Goal: Entertainment & Leisure: Consume media (video, audio)

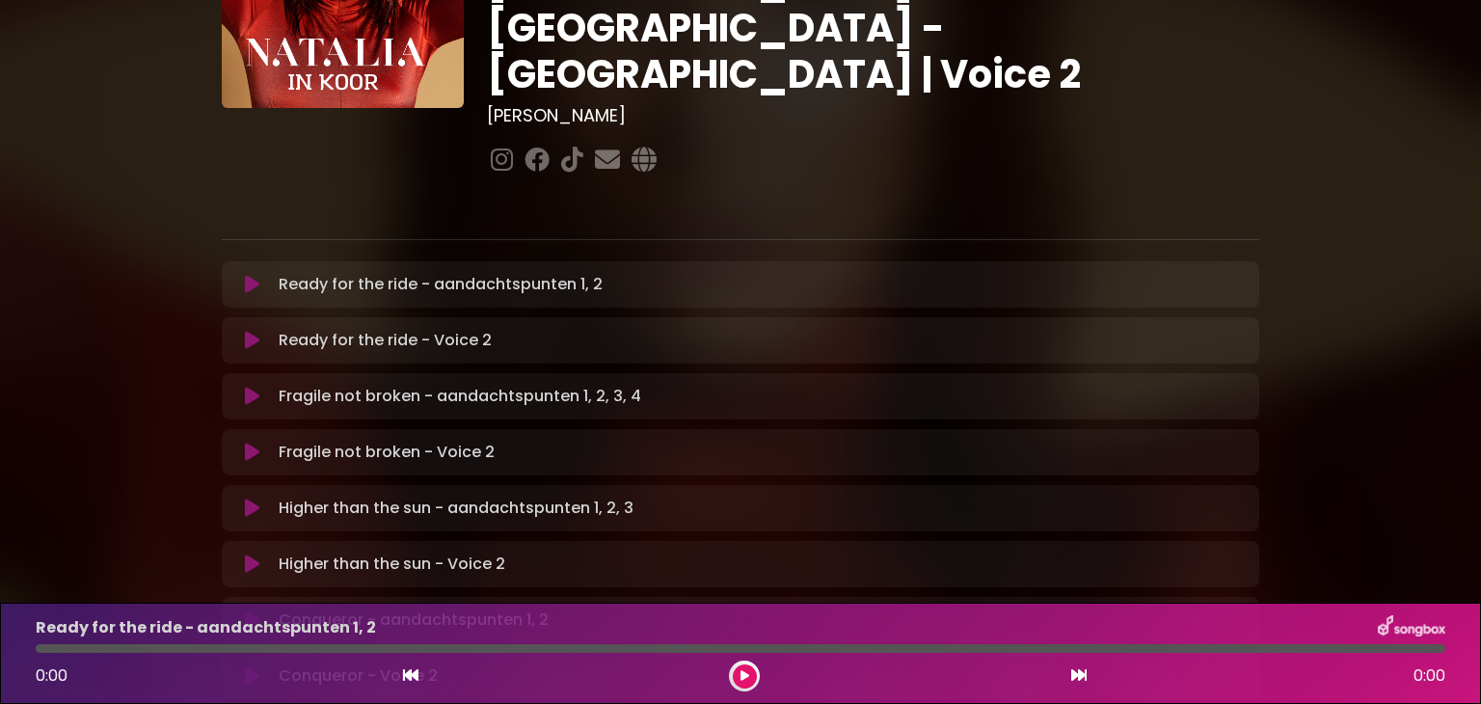
scroll to position [204, 0]
click at [247, 274] on icon at bounding box center [252, 283] width 14 height 19
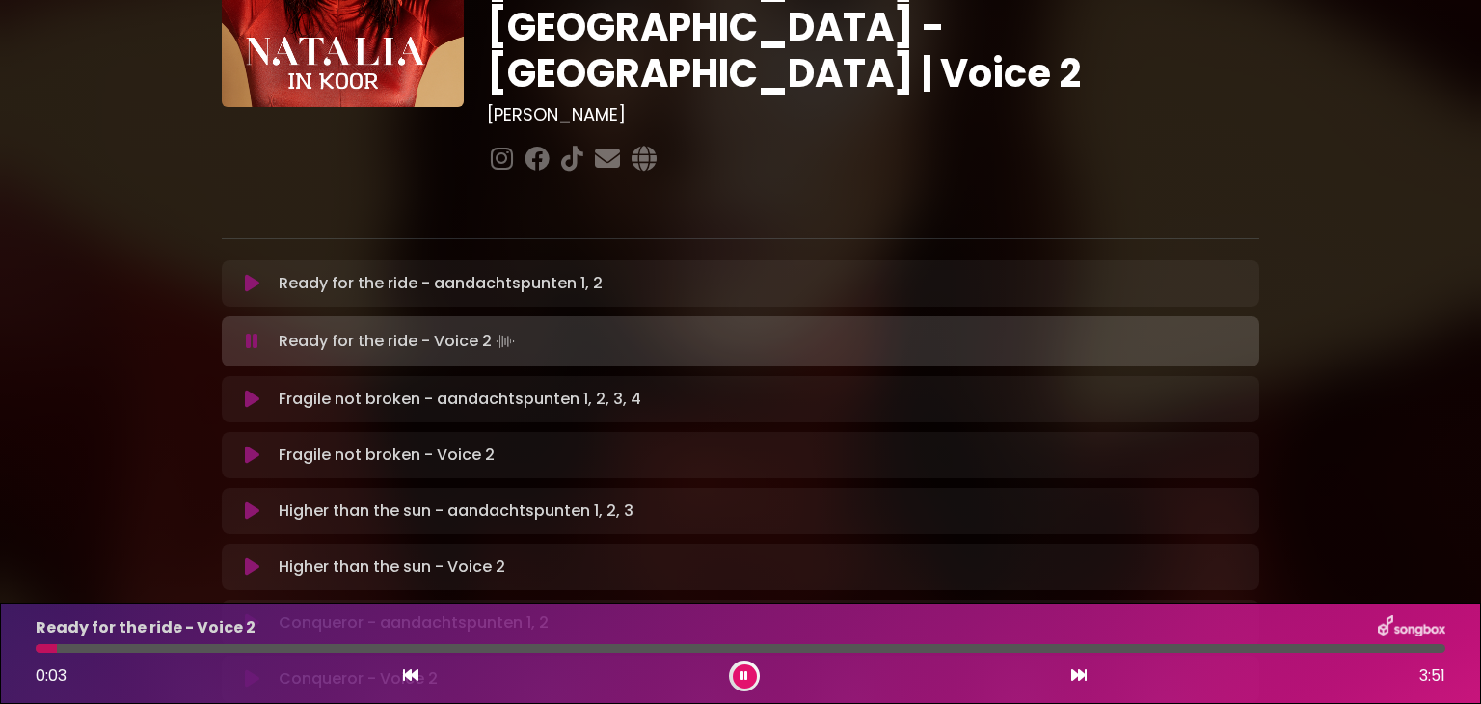
click at [747, 675] on icon at bounding box center [744, 676] width 8 height 12
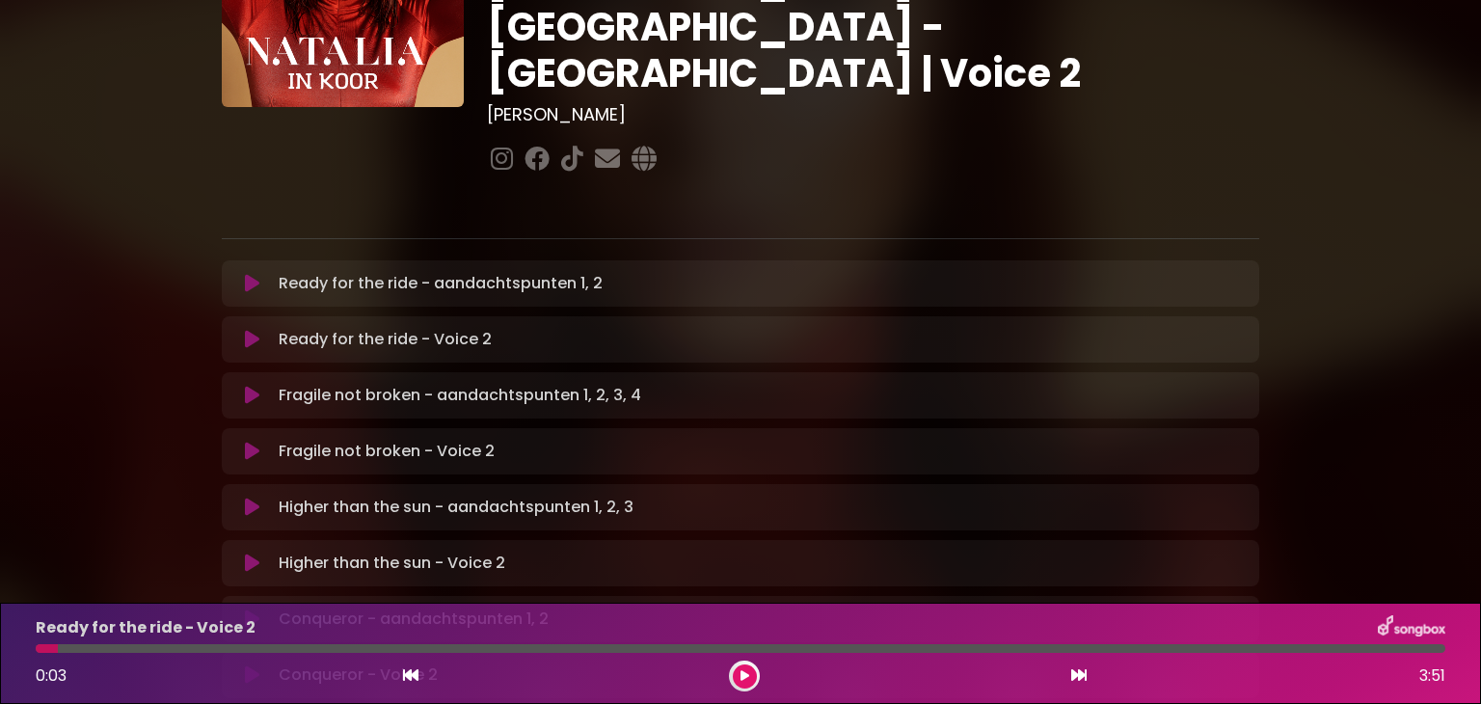
click at [251, 274] on icon at bounding box center [252, 283] width 14 height 19
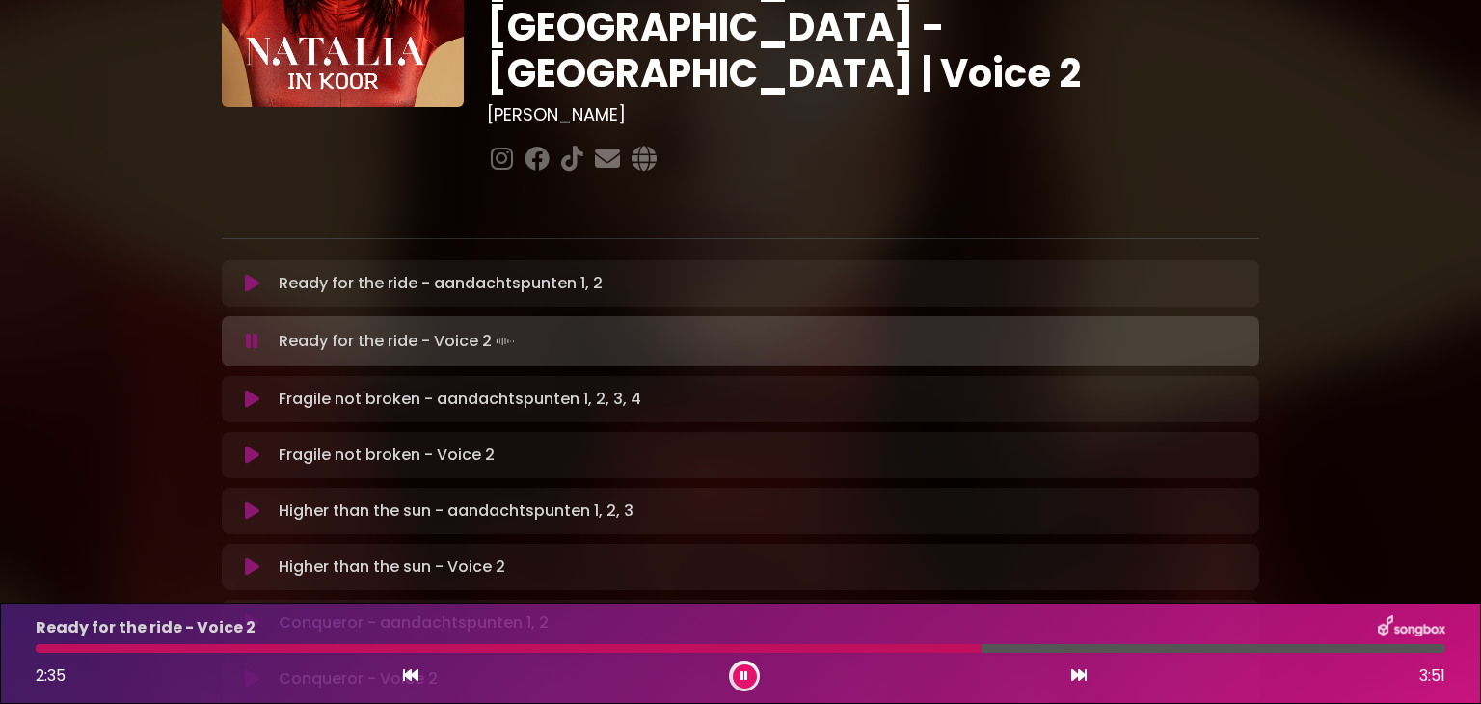
click at [748, 679] on button at bounding box center [745, 676] width 24 height 24
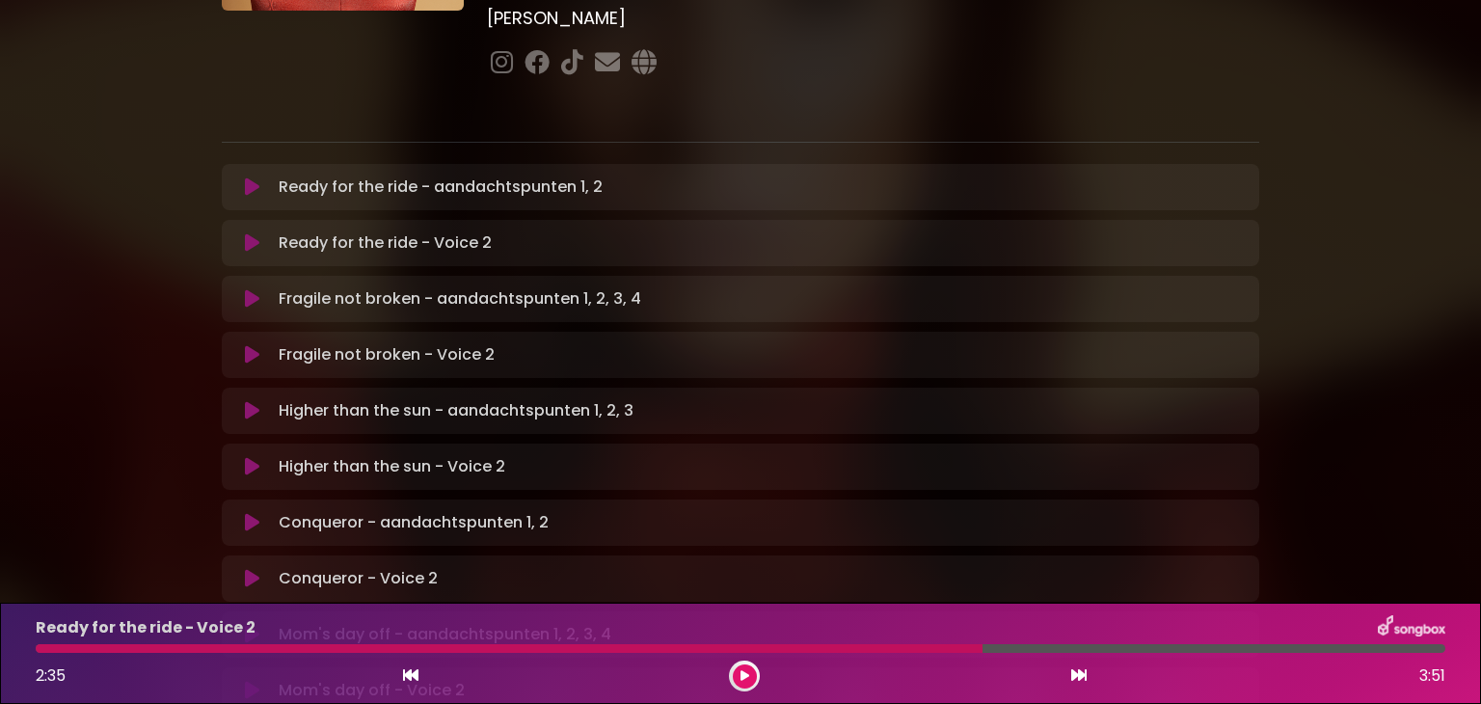
scroll to position [312, 0]
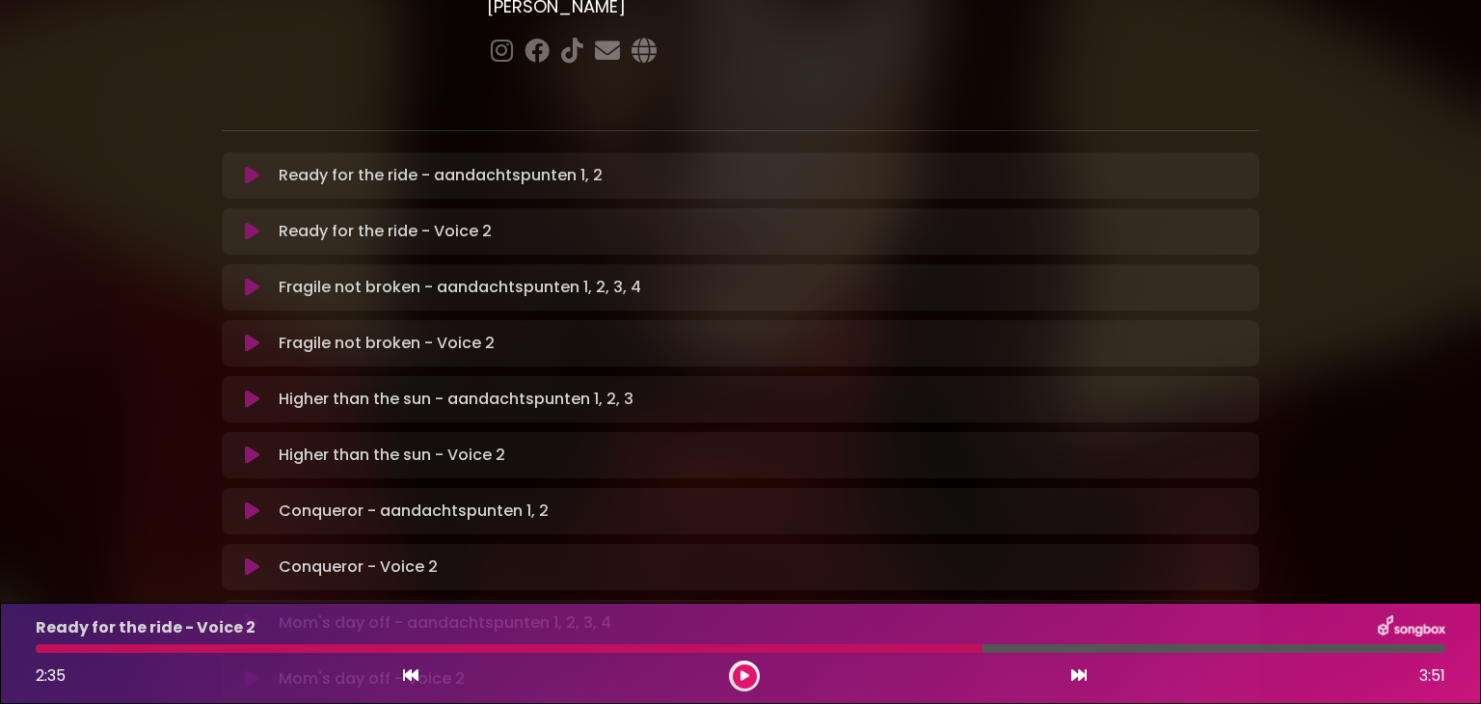
click at [251, 278] on icon at bounding box center [252, 287] width 14 height 19
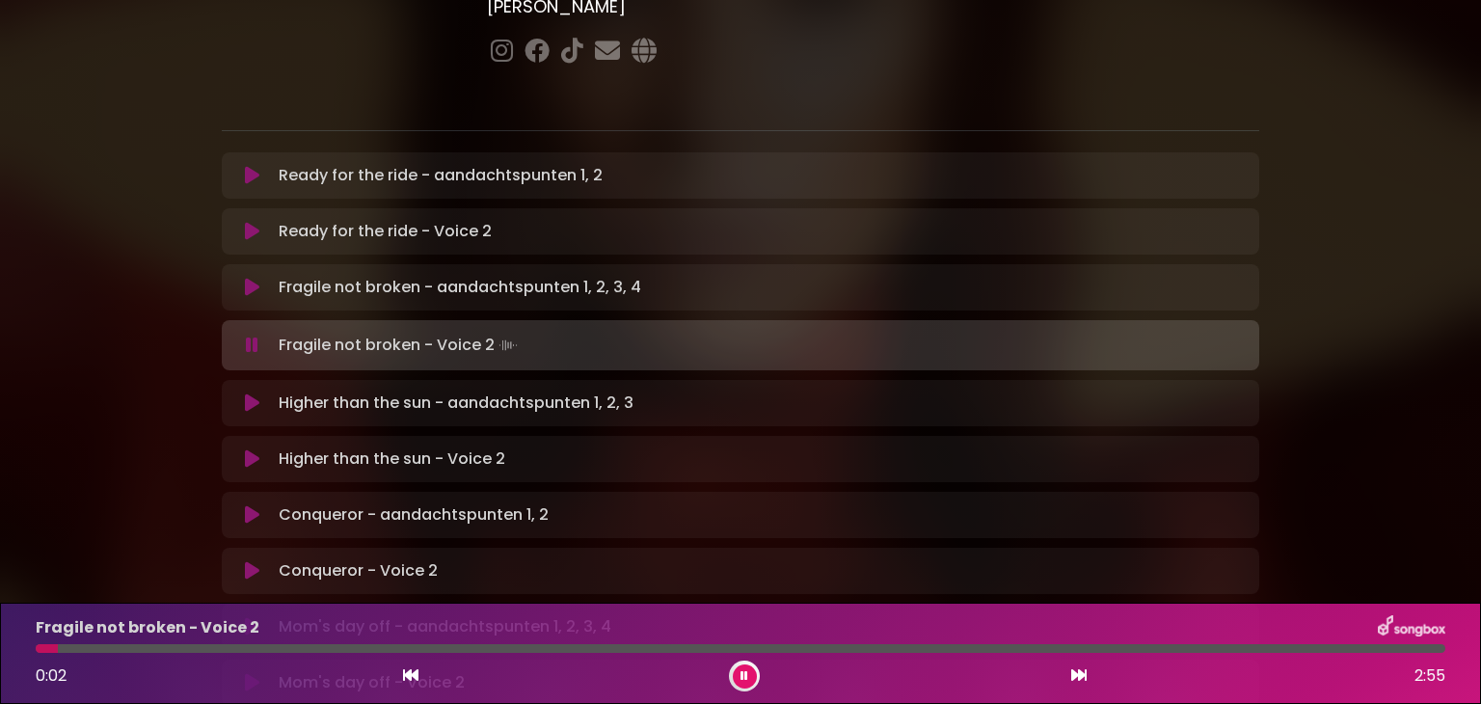
click at [248, 393] on icon at bounding box center [252, 402] width 14 height 19
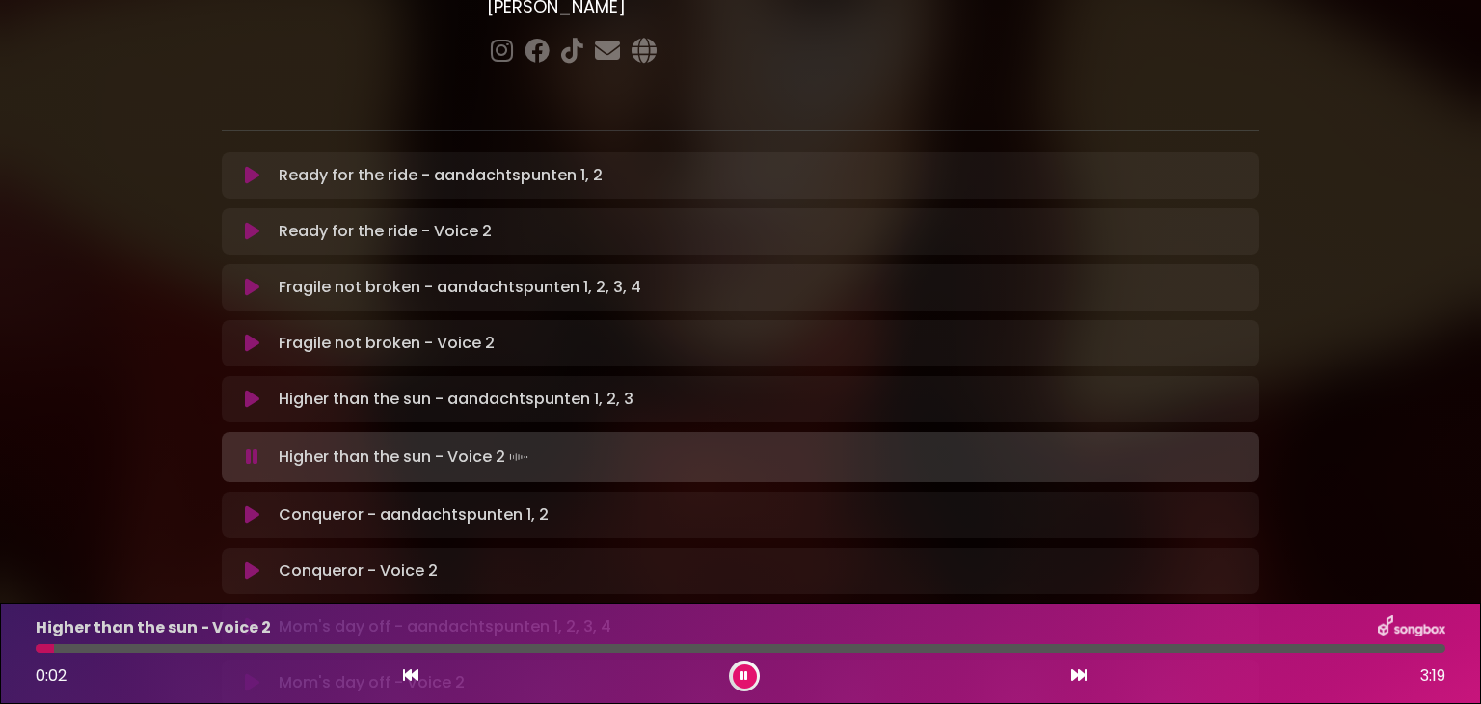
click at [247, 505] on icon at bounding box center [252, 514] width 14 height 19
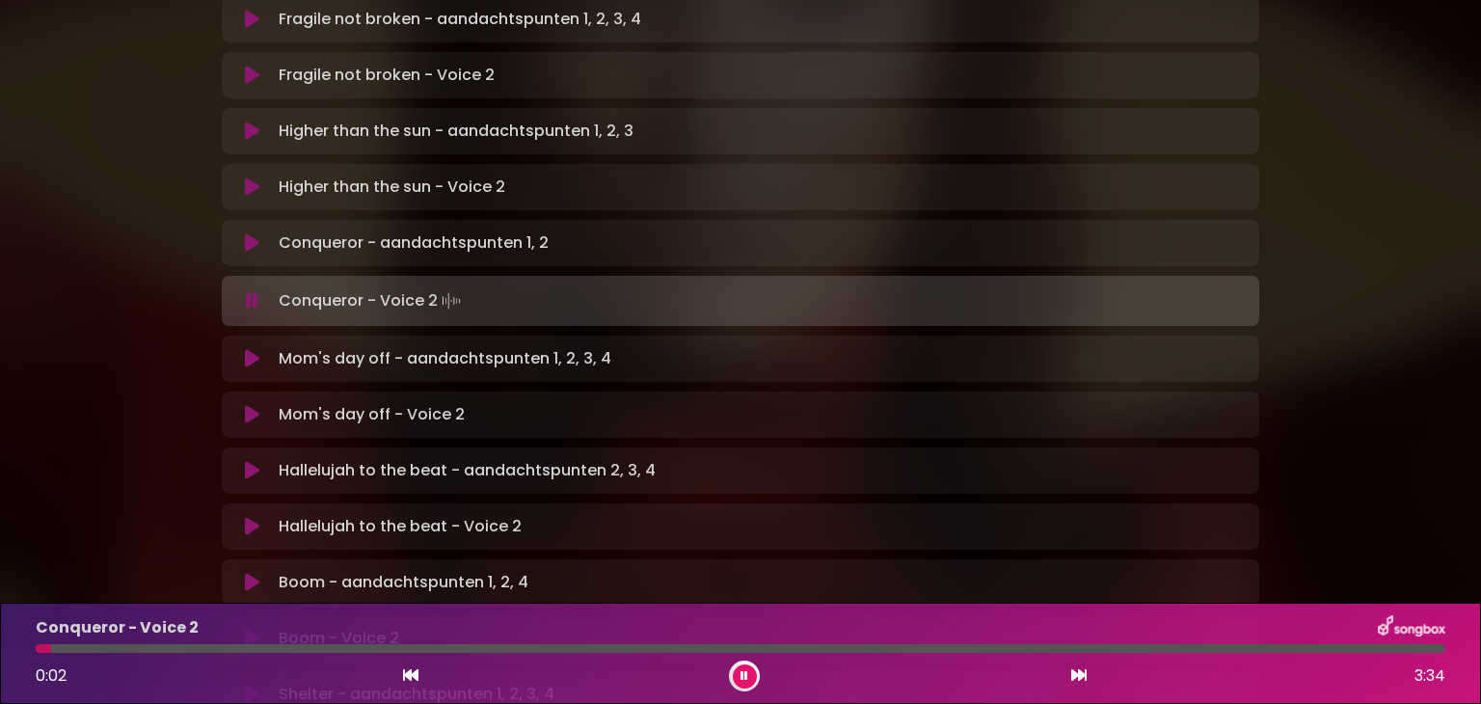
scroll to position [586, 0]
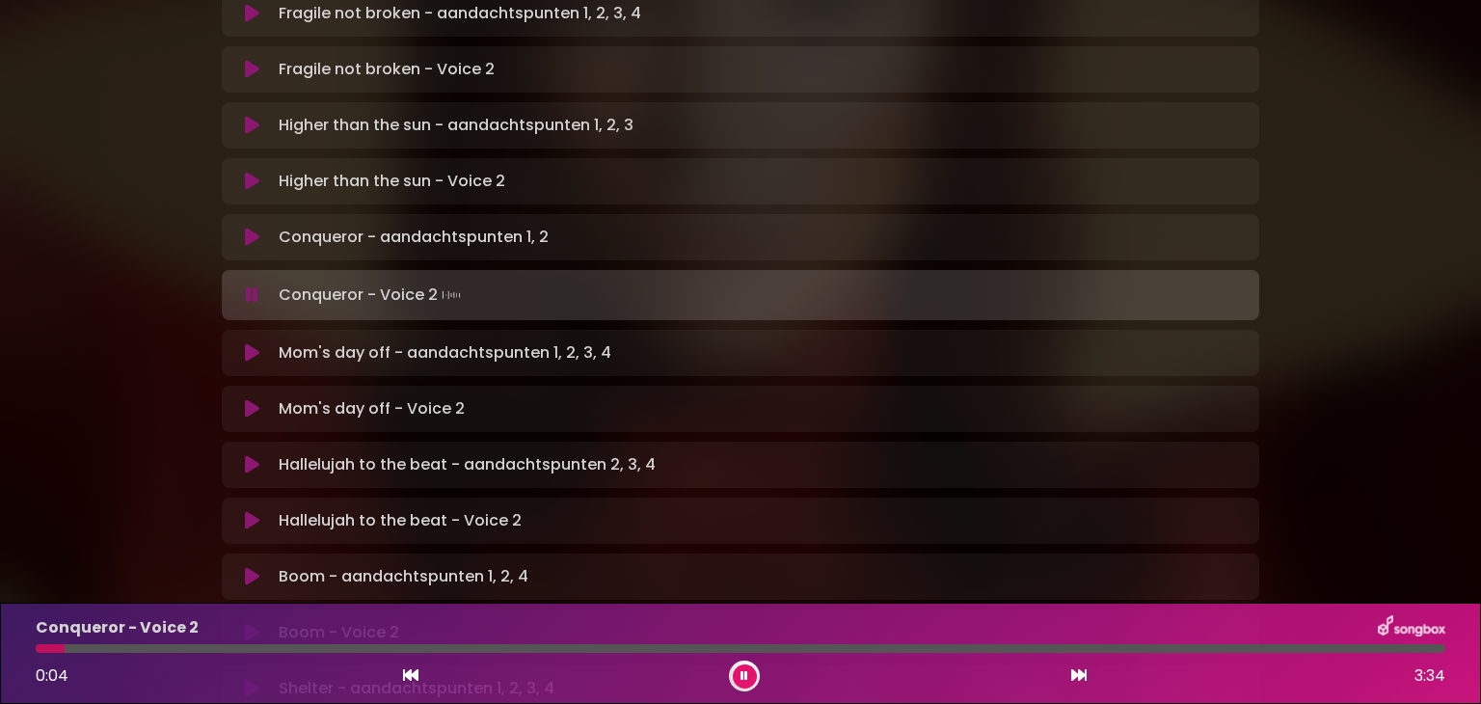
click at [258, 343] on icon at bounding box center [252, 352] width 14 height 19
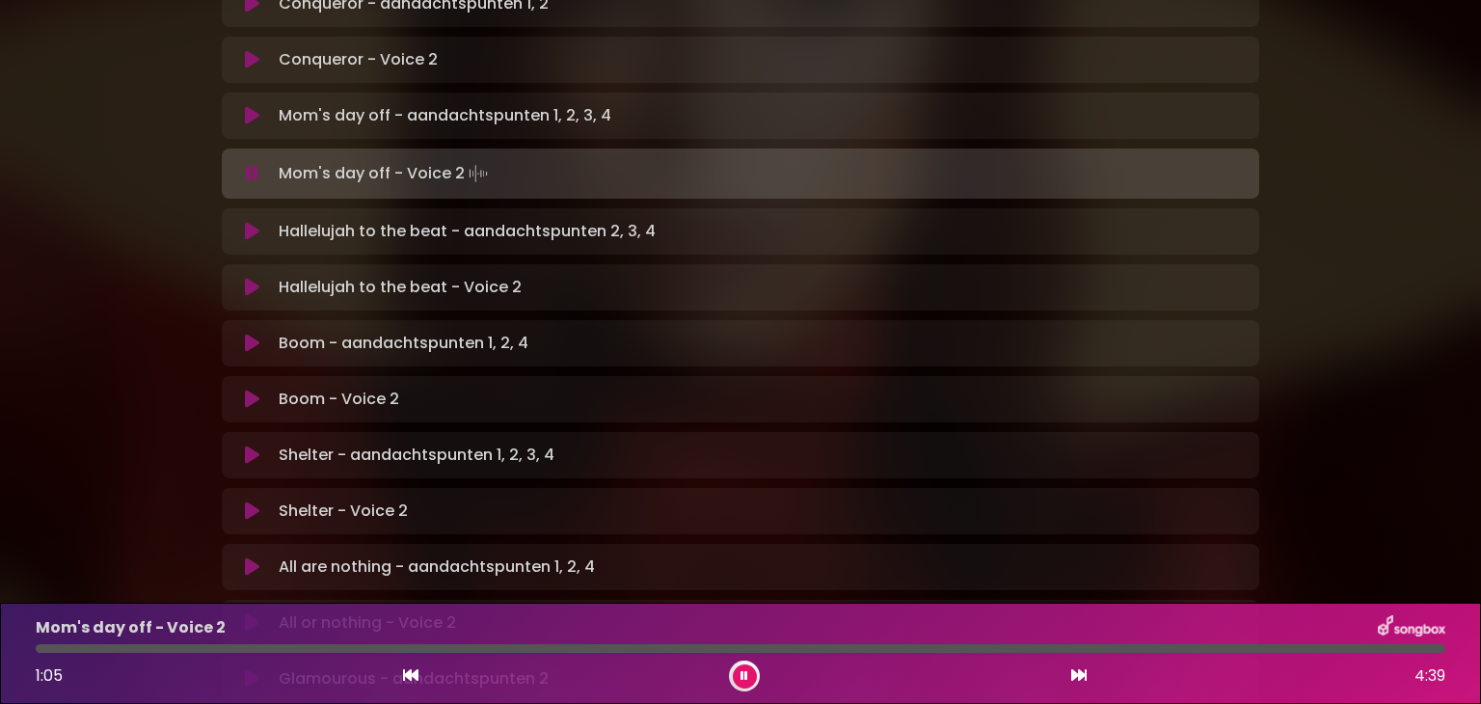
scroll to position [895, 0]
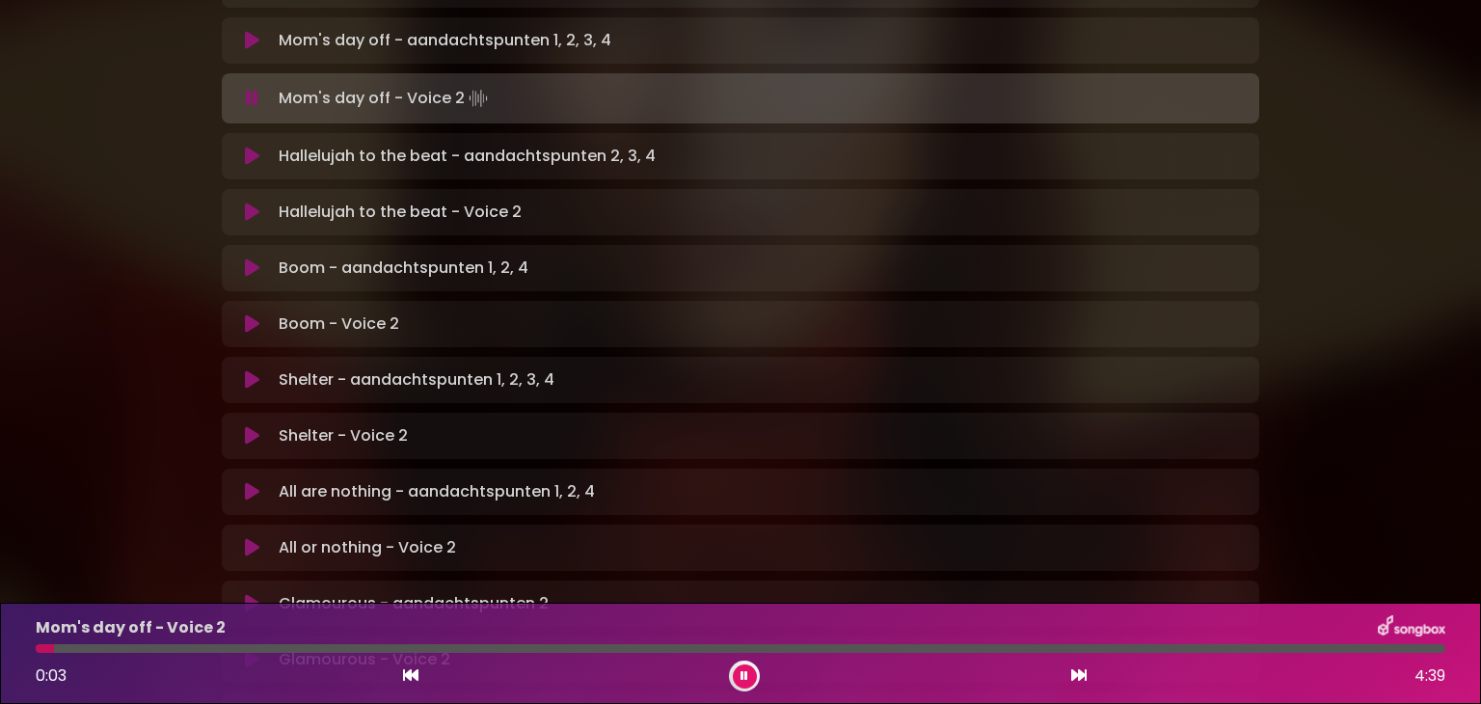
click at [247, 147] on icon at bounding box center [252, 156] width 14 height 19
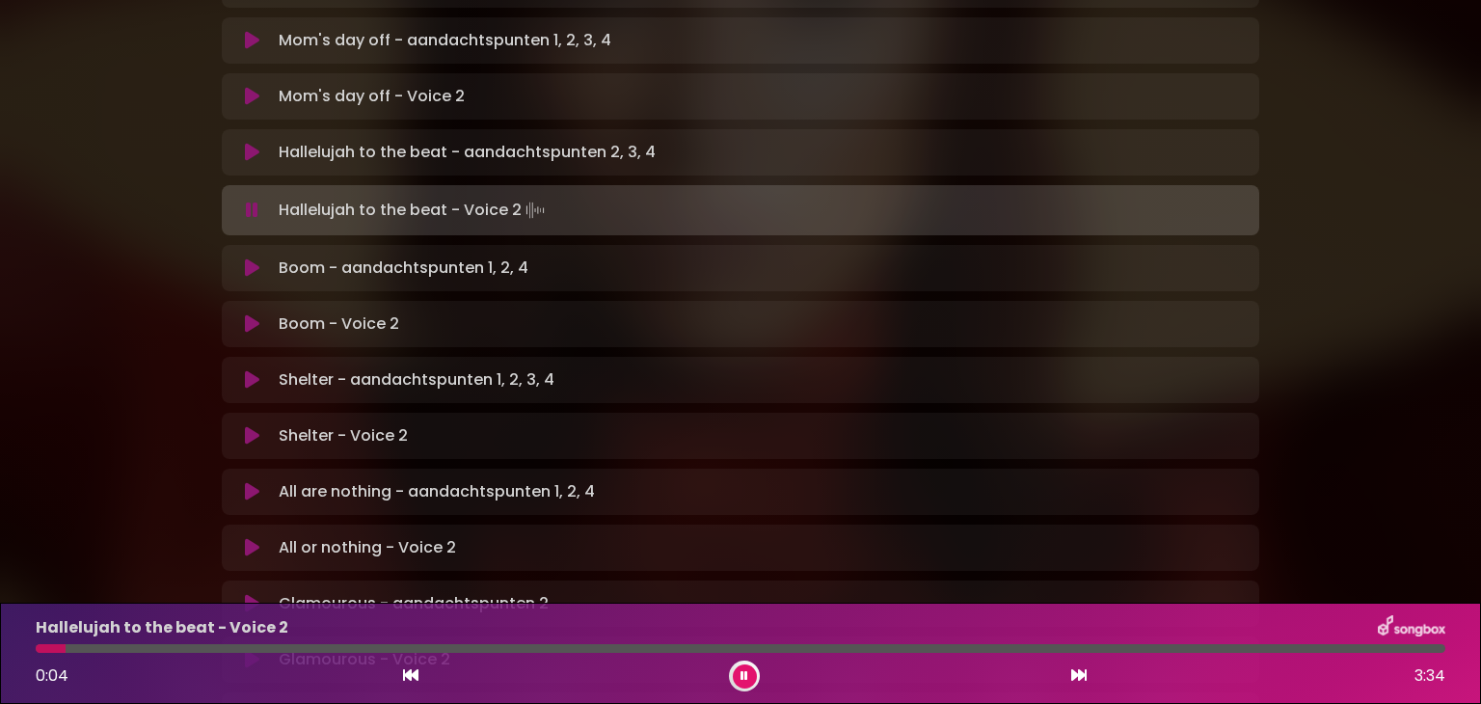
click at [246, 258] on icon at bounding box center [252, 267] width 14 height 19
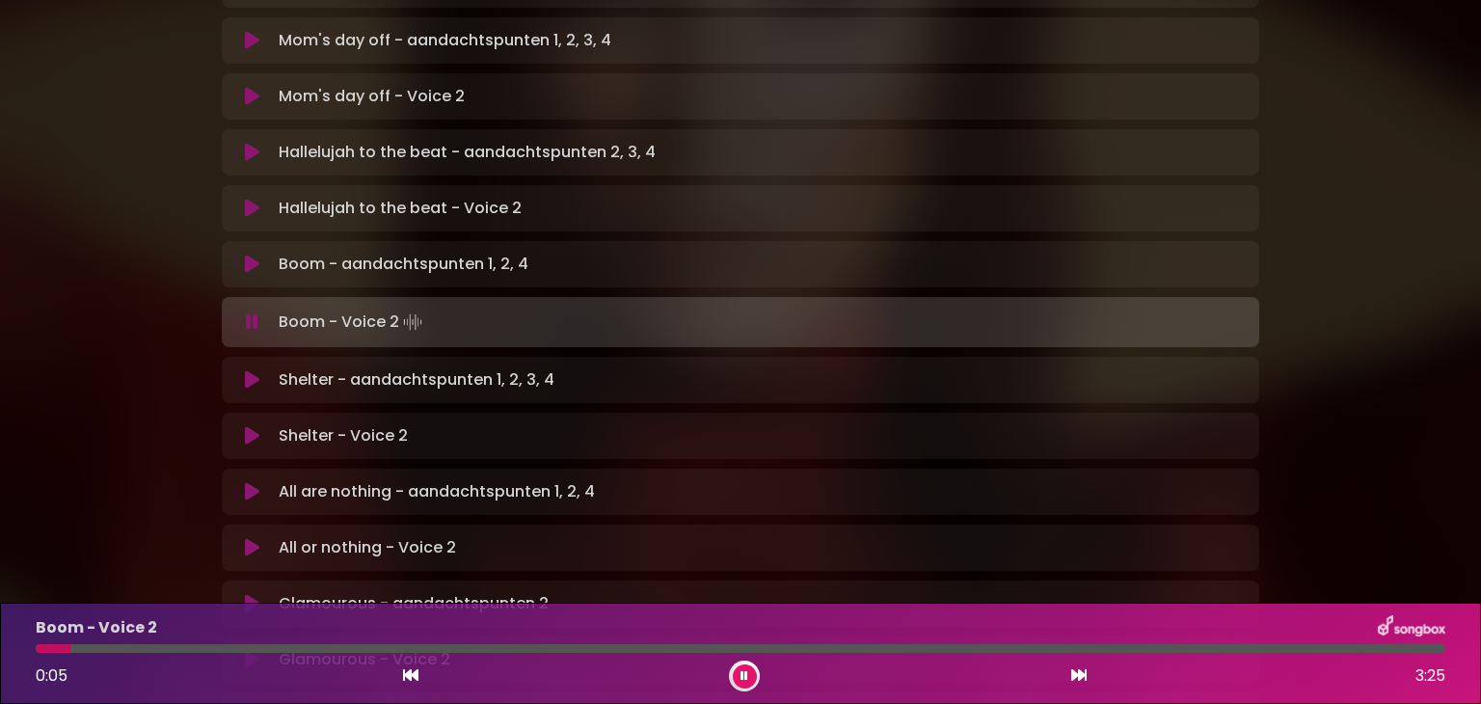
click at [250, 370] on icon at bounding box center [252, 379] width 14 height 19
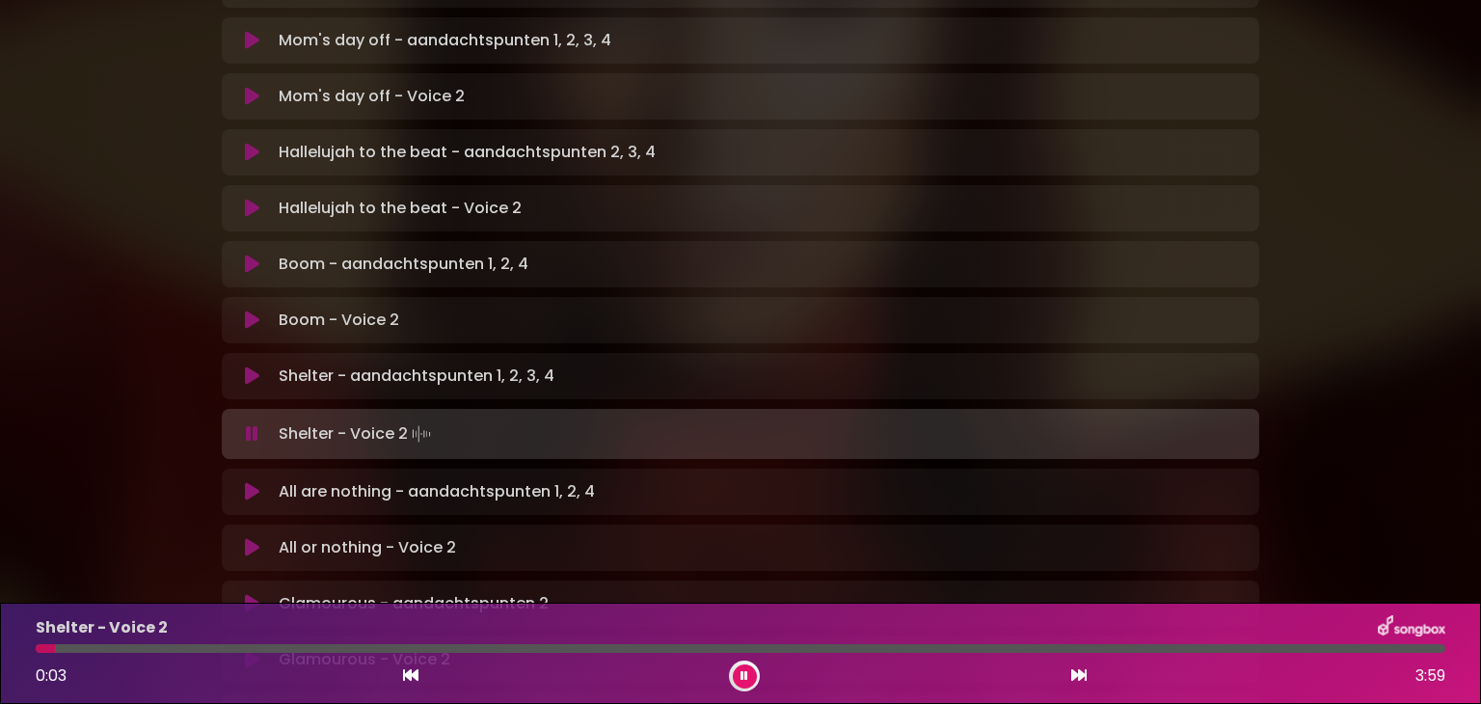
click at [253, 482] on icon at bounding box center [252, 491] width 14 height 19
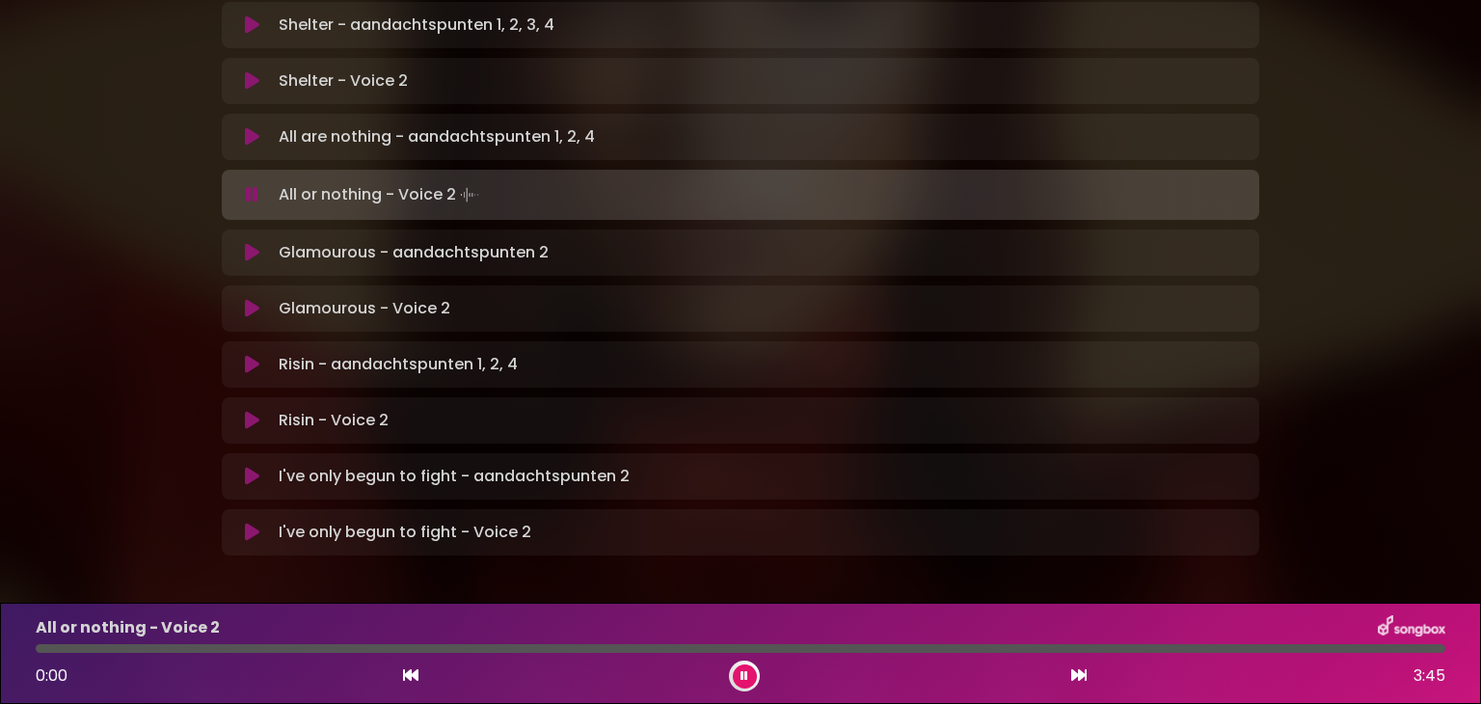
scroll to position [1250, 0]
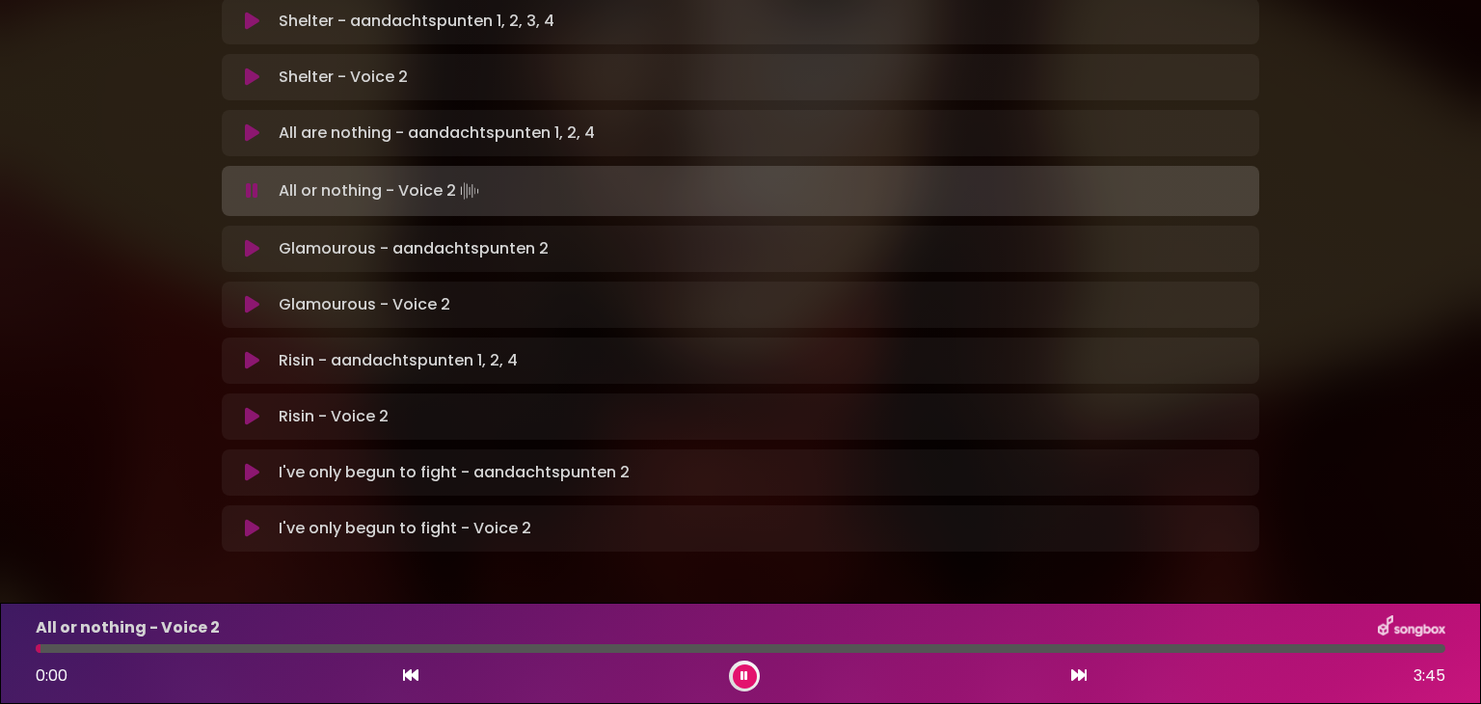
click at [461, 237] on p "Glamourous - aandachtspunten 2 Loading Track..." at bounding box center [414, 248] width 270 height 23
click at [254, 239] on icon at bounding box center [252, 248] width 14 height 19
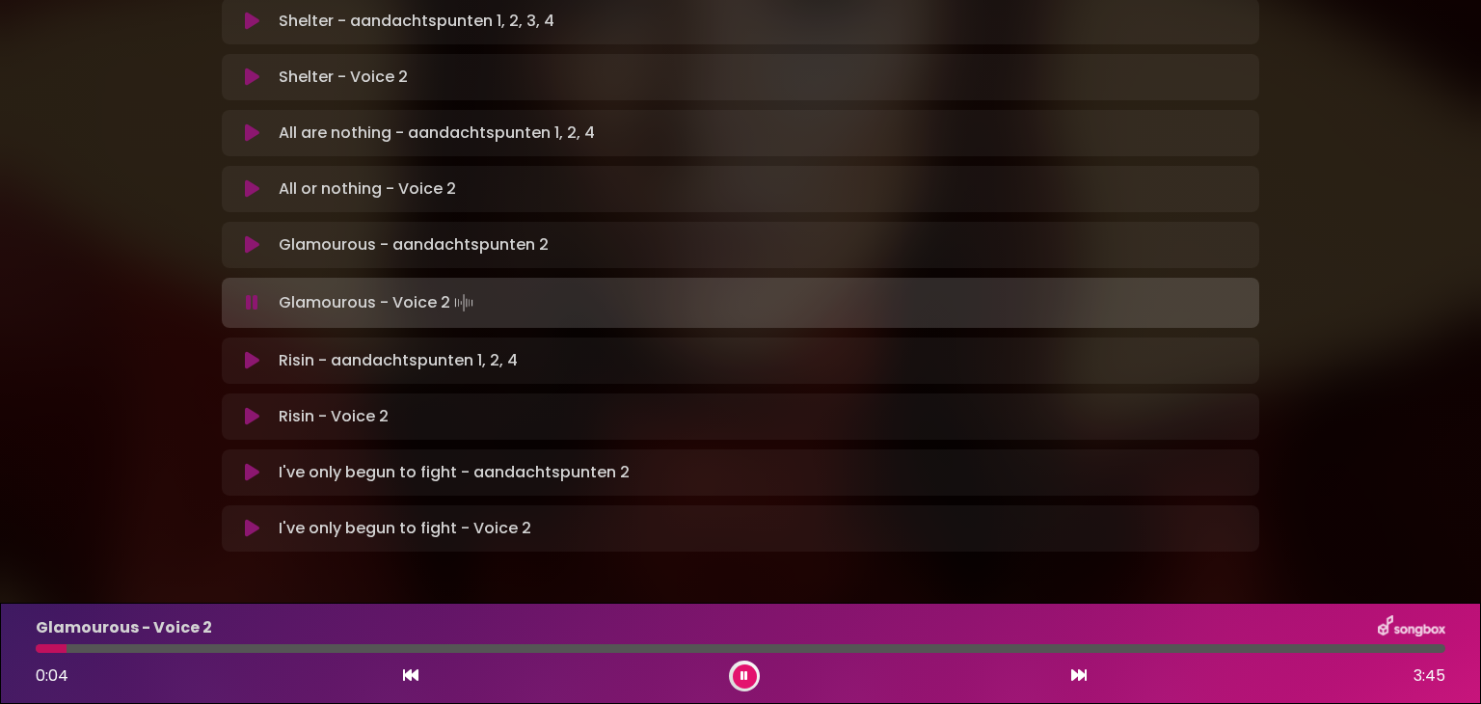
click at [1265, 647] on div at bounding box center [741, 648] width 1410 height 9
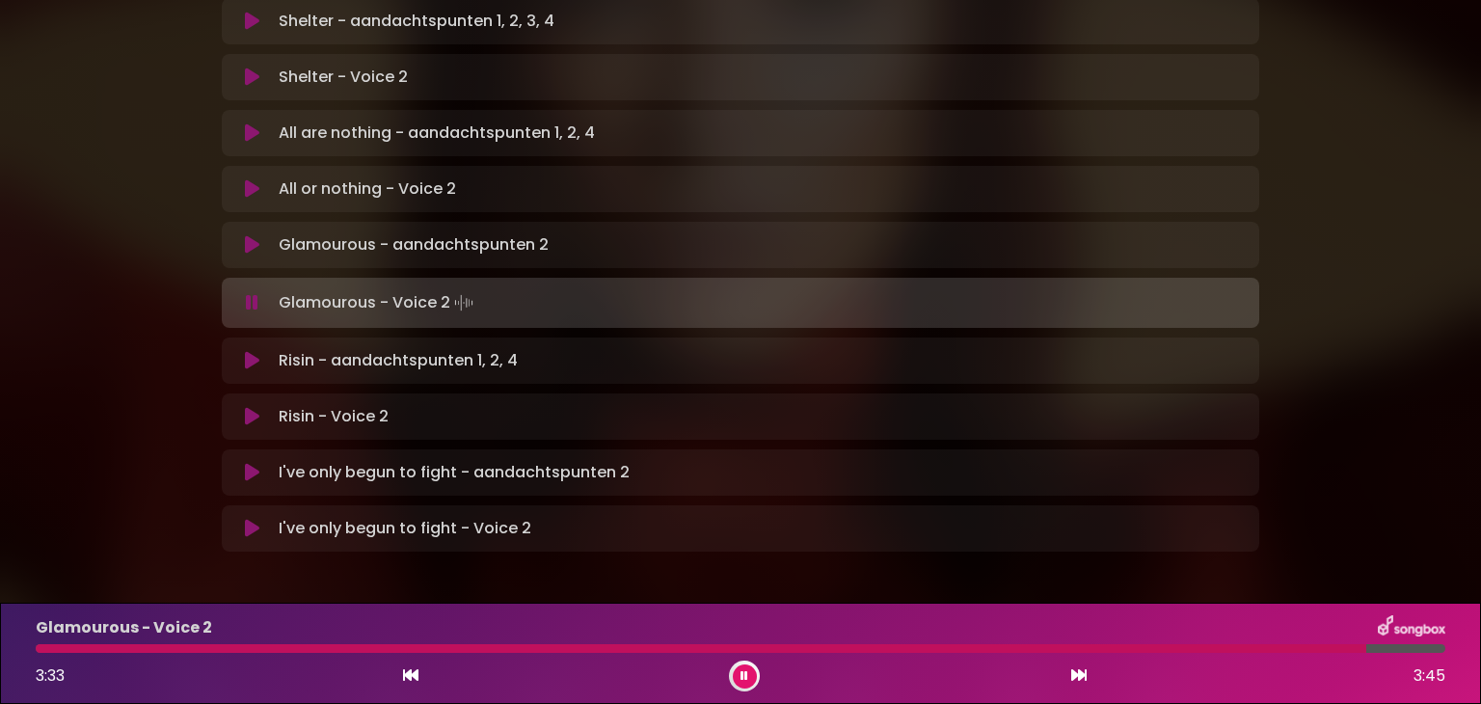
click at [257, 351] on icon at bounding box center [252, 360] width 14 height 19
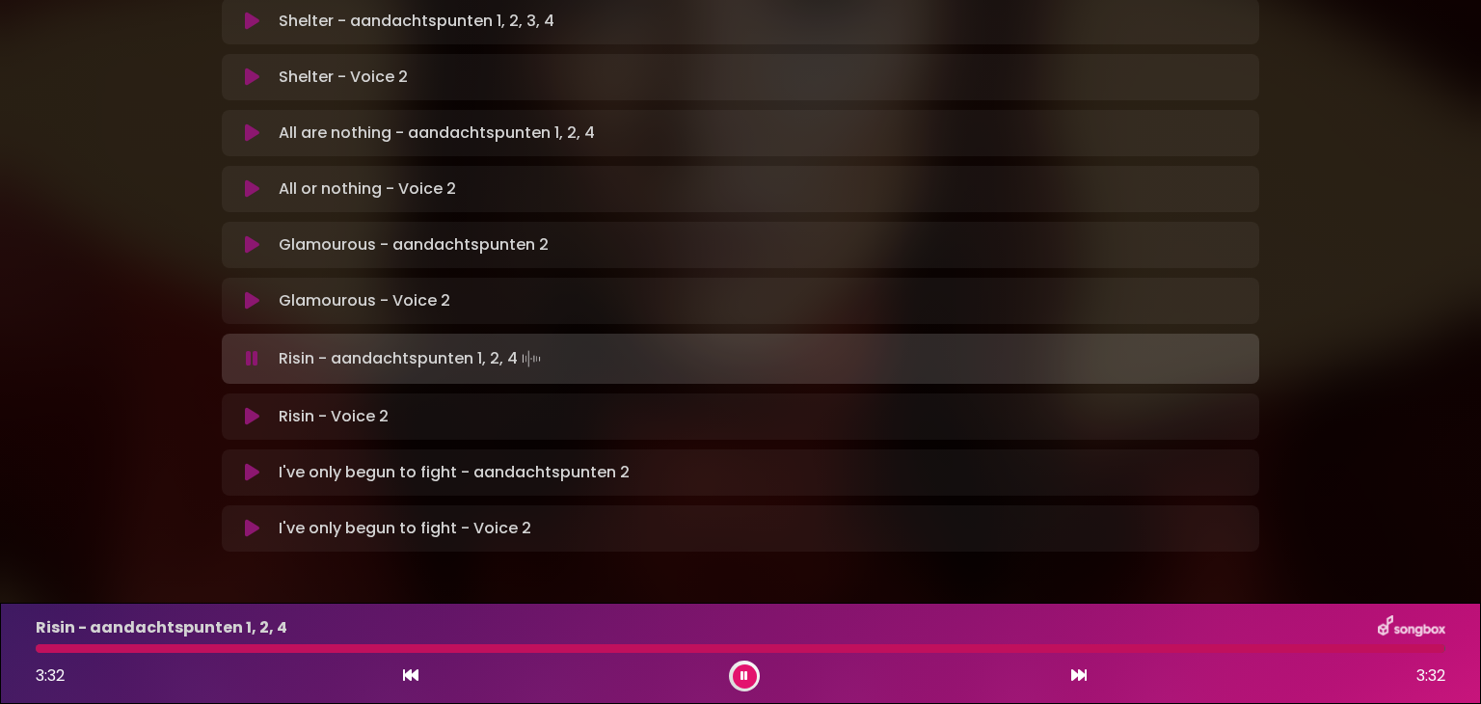
scroll to position [1246, 0]
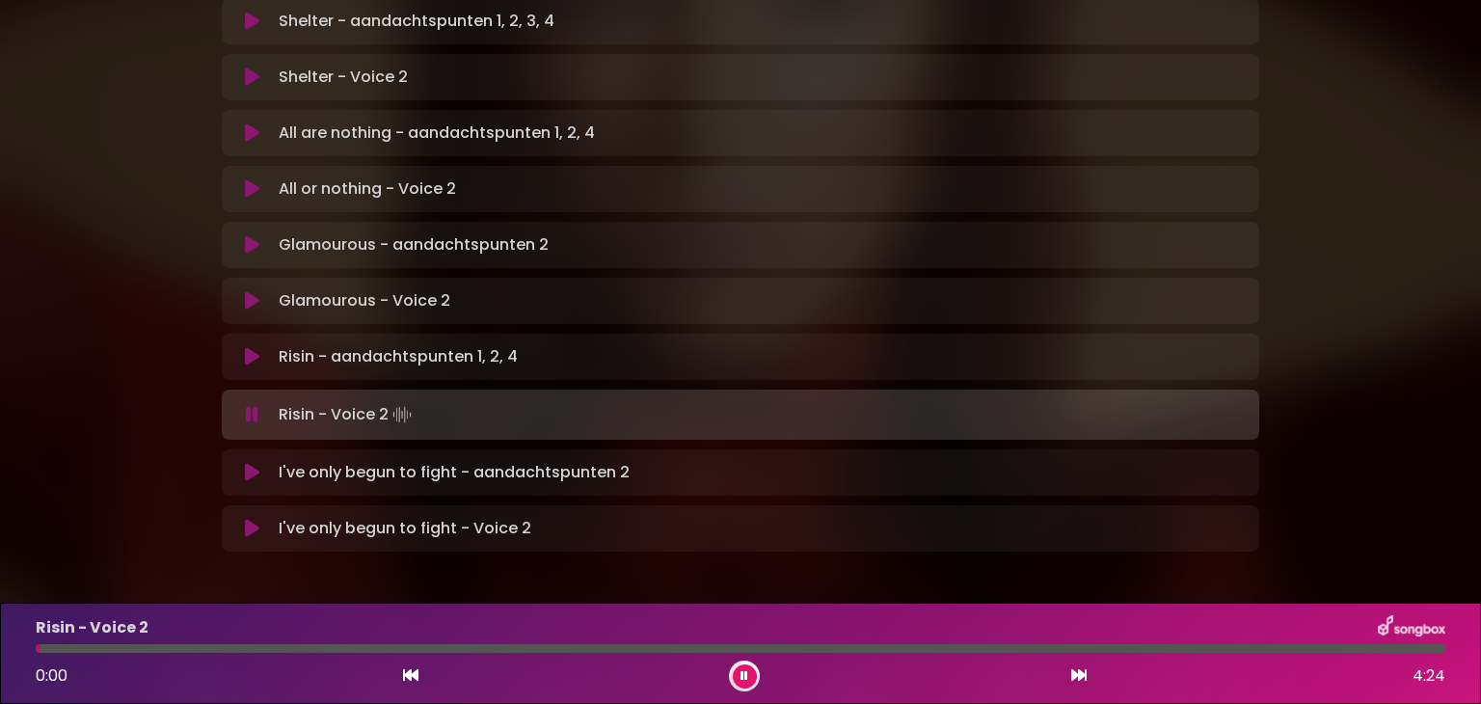
click at [252, 463] on icon at bounding box center [252, 472] width 14 height 19
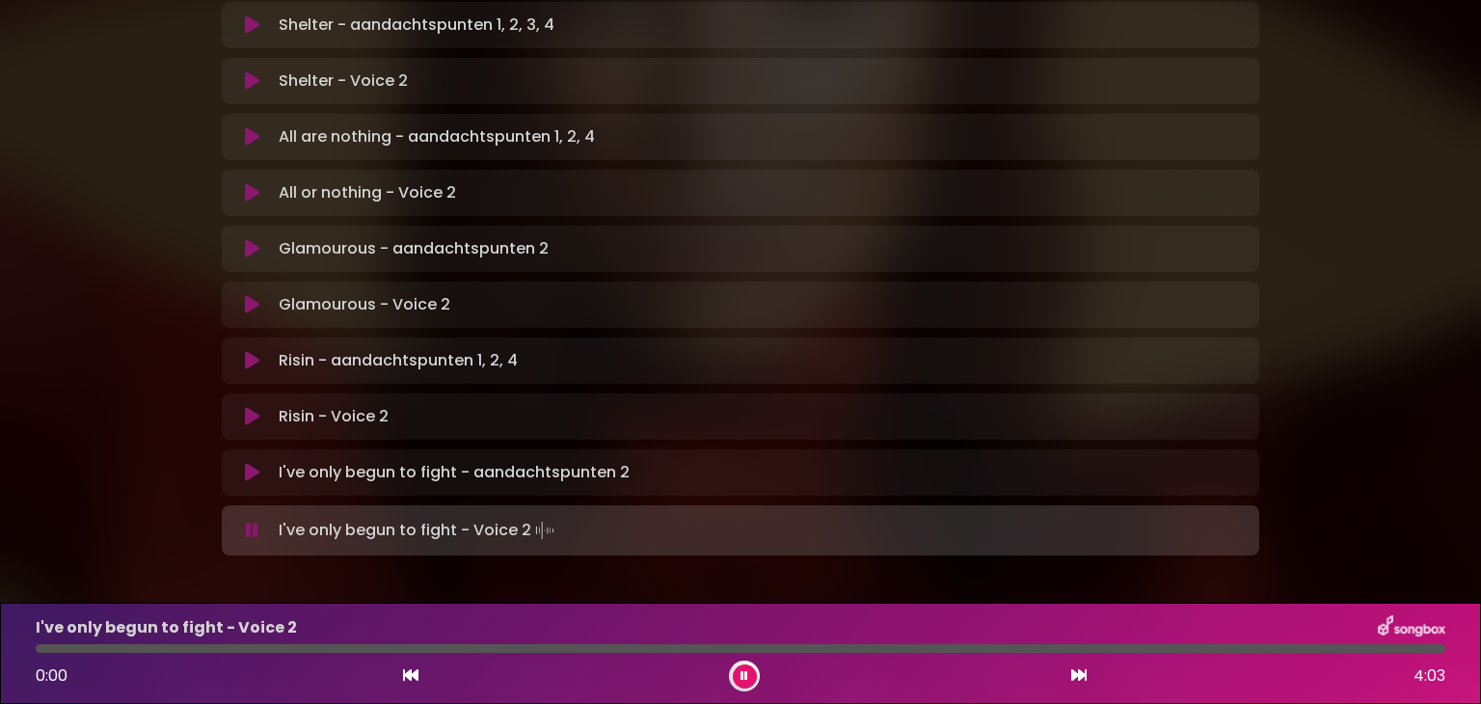
scroll to position [1250, 0]
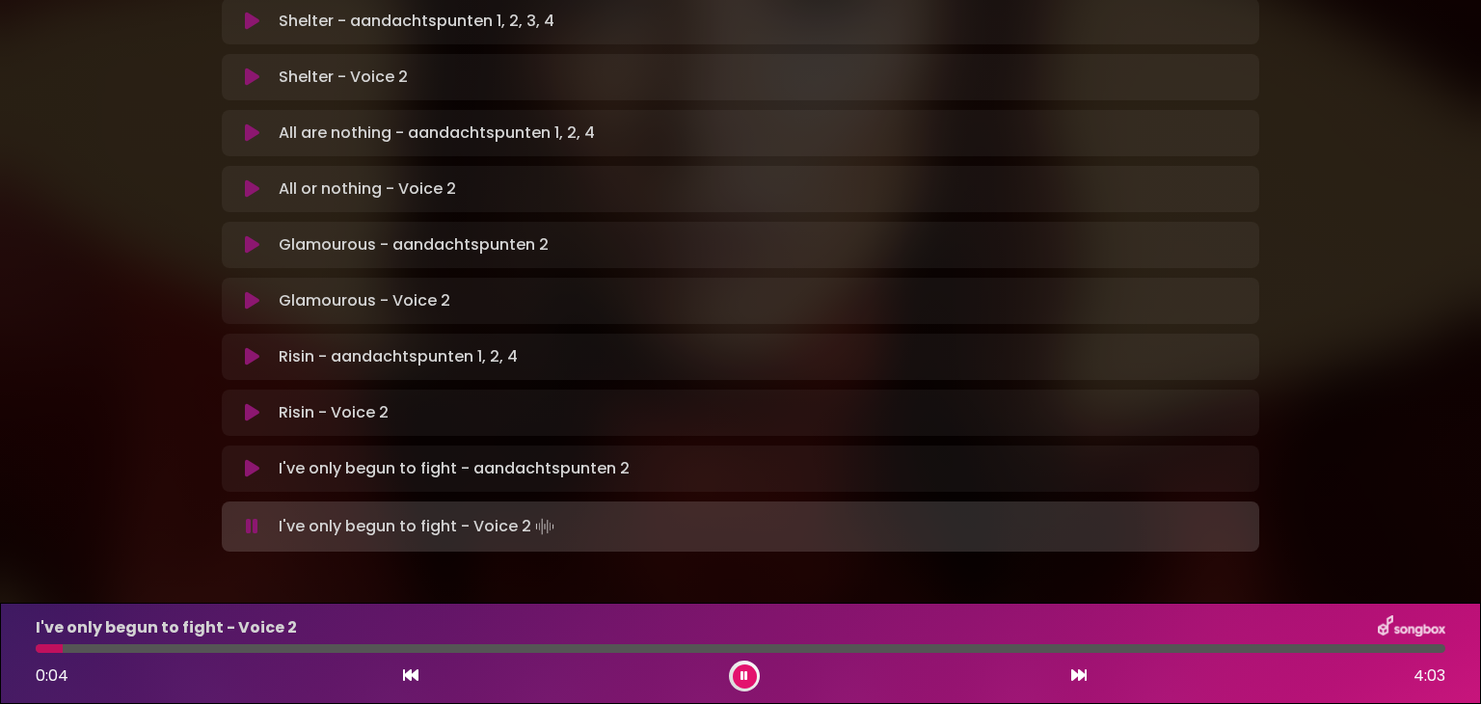
click at [740, 677] on icon at bounding box center [744, 676] width 8 height 12
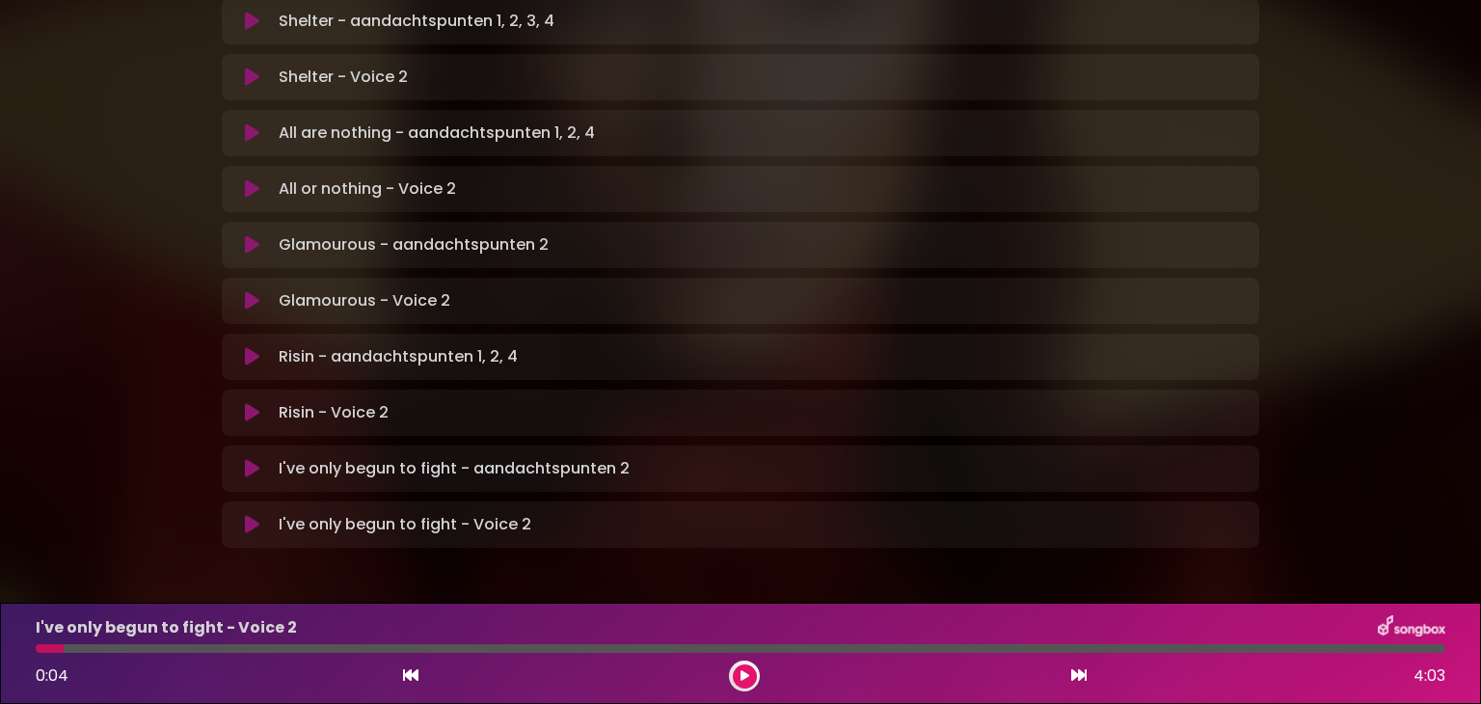
scroll to position [1246, 0]
